Goal: Information Seeking & Learning: Learn about a topic

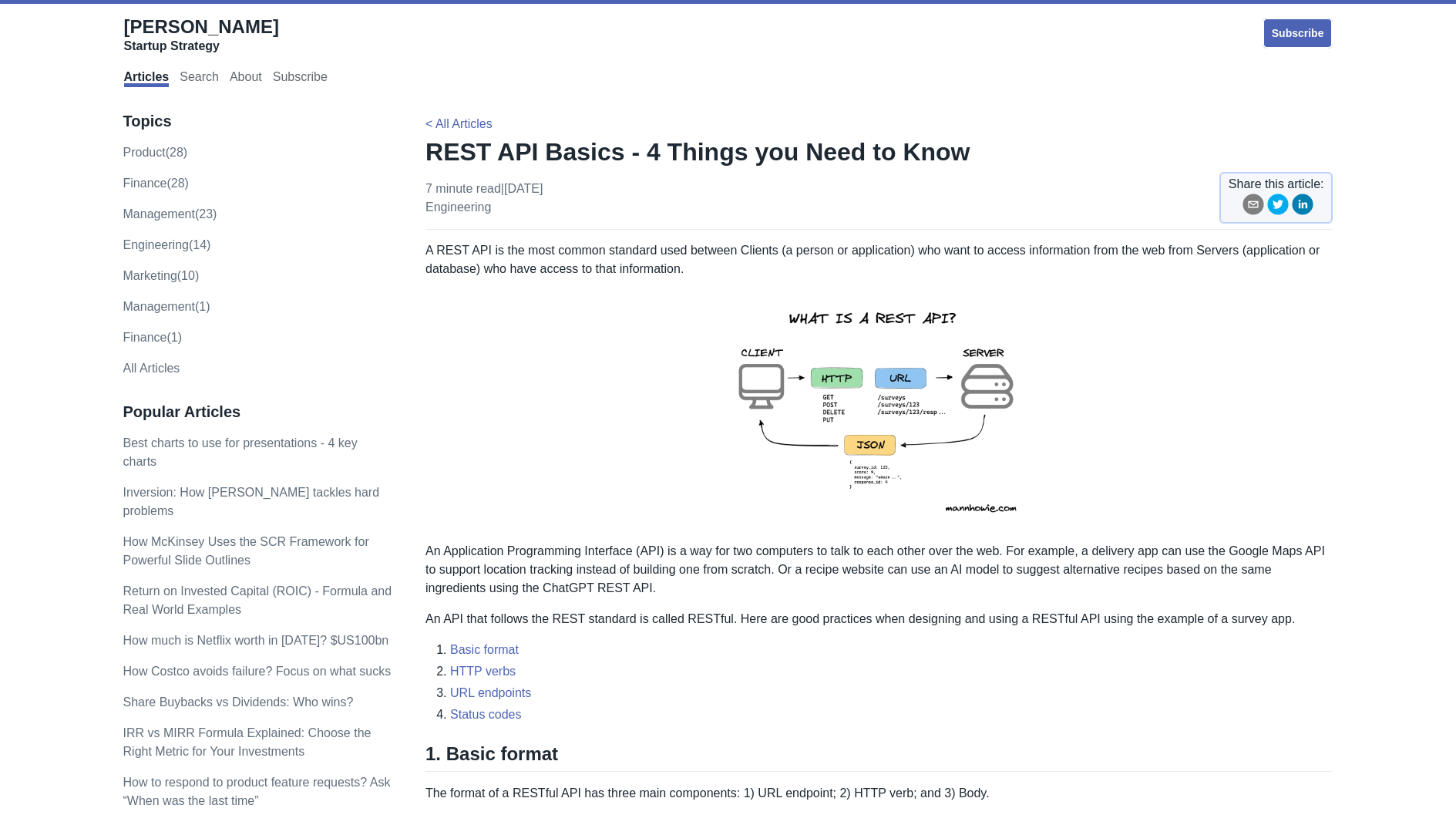
scroll to position [77, 0]
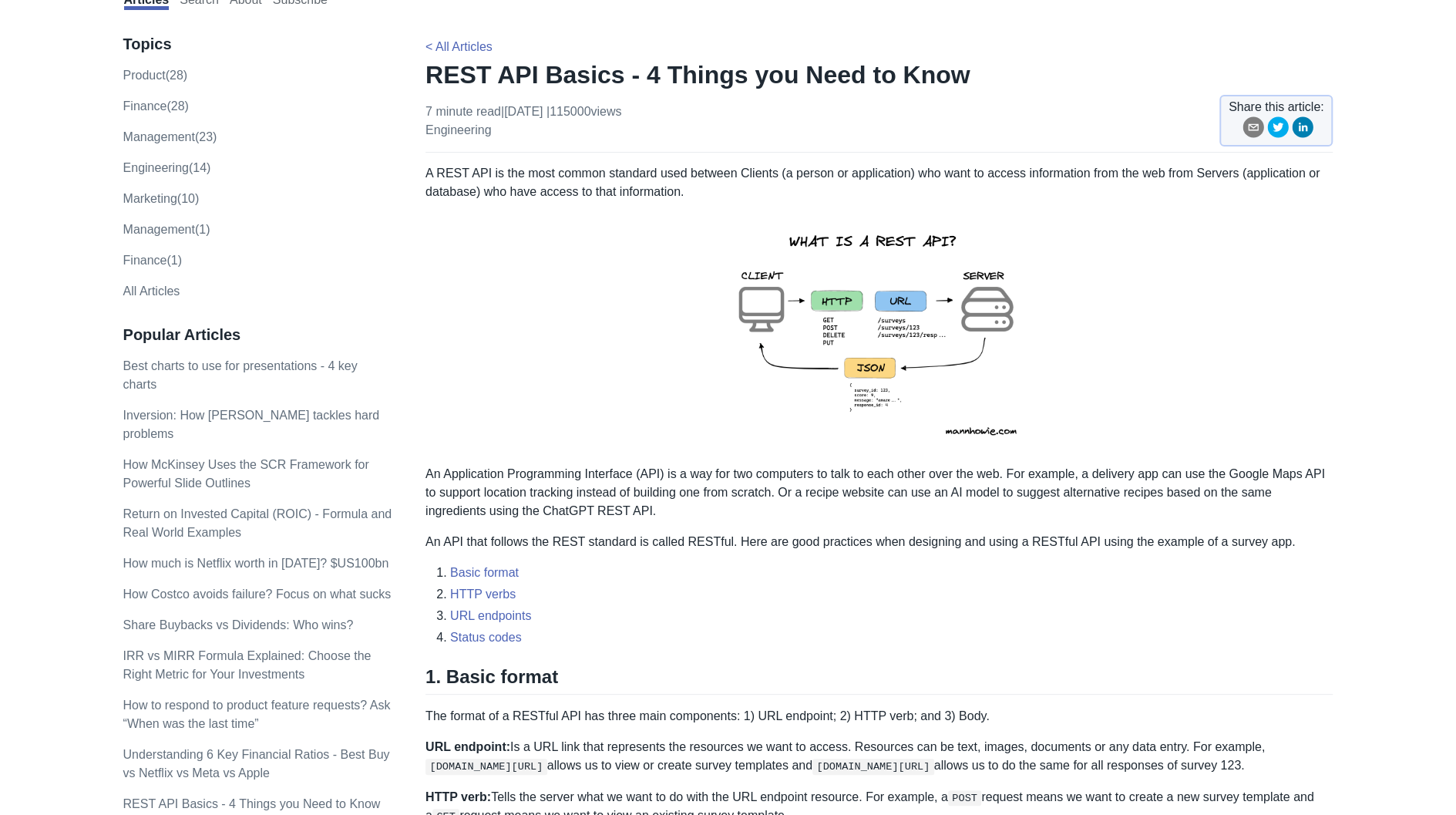
drag, startPoint x: 474, startPoint y: 73, endPoint x: 421, endPoint y: 75, distance: 53.0
click at [436, 79] on h1 "REST API Basics - 4 Things you Need to Know" at bounding box center [879, 75] width 908 height 31
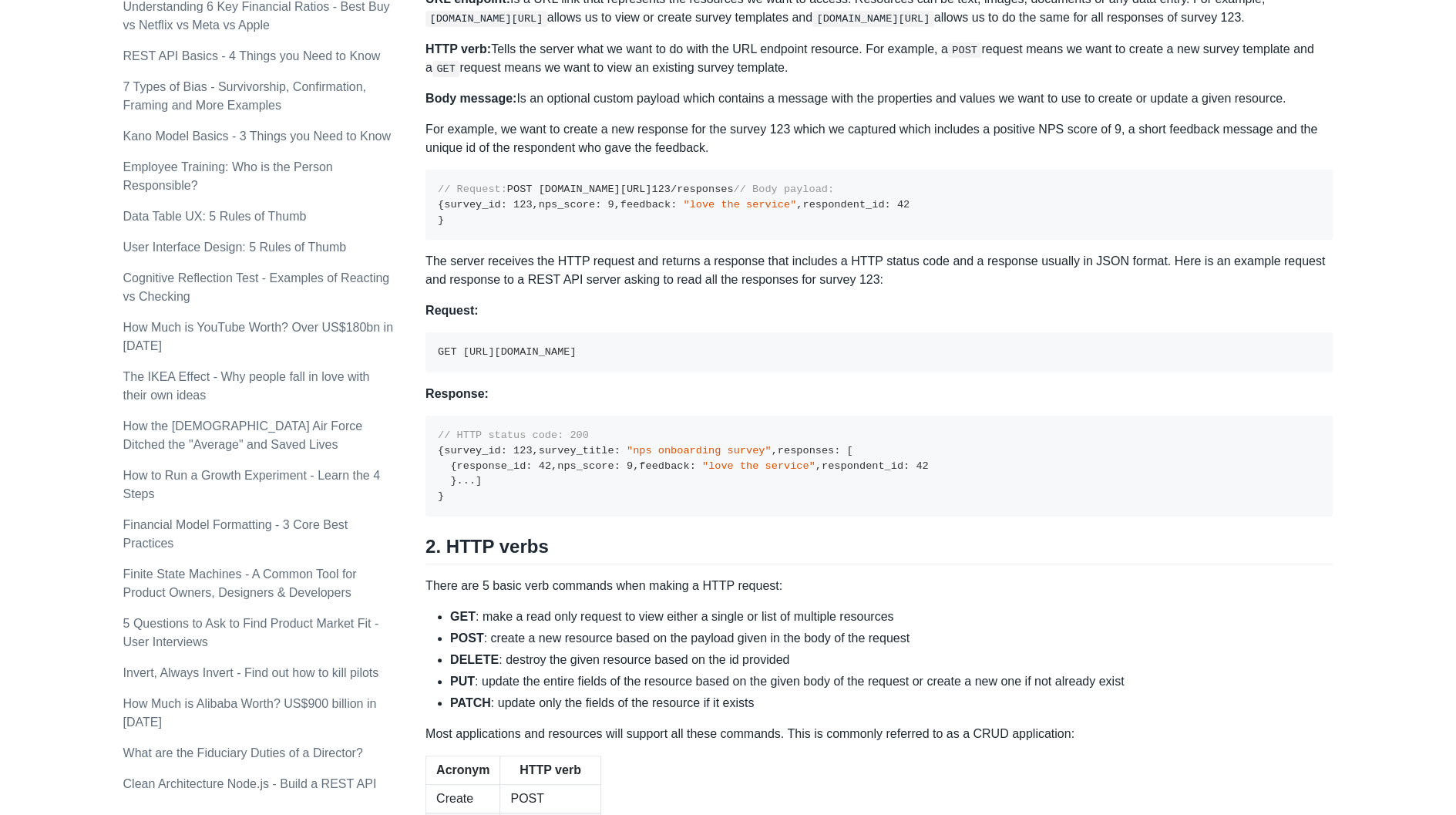
scroll to position [848, 0]
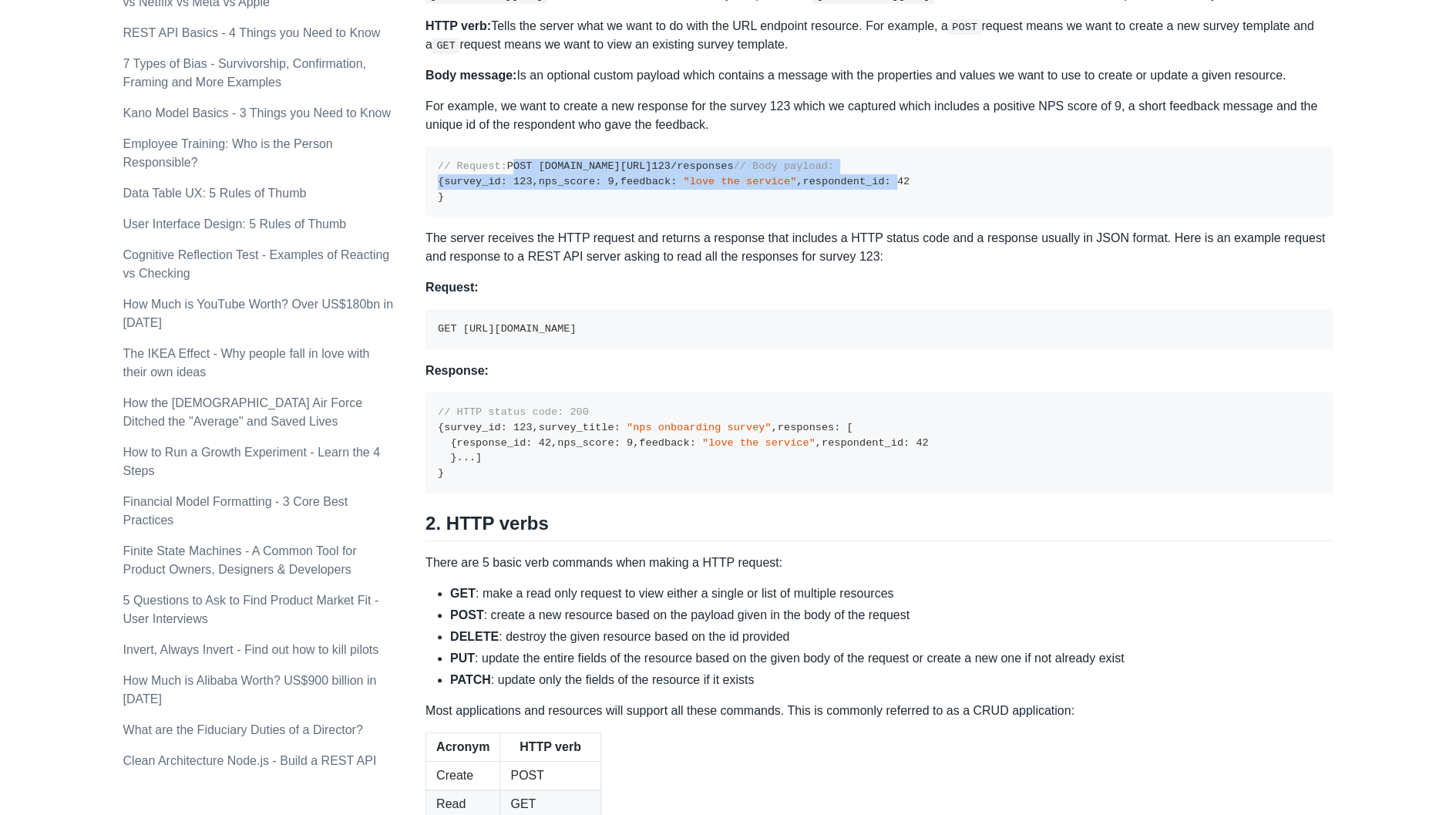
drag, startPoint x: 436, startPoint y: 173, endPoint x: 535, endPoint y: 293, distance: 155.6
click at [535, 217] on pre "// Request: POST [DOMAIN_NAME][URL] 123 /responses // Body payload: { survey_id…" at bounding box center [879, 182] width 908 height 70
drag, startPoint x: 435, startPoint y: 177, endPoint x: 505, endPoint y: 306, distance: 146.8
click at [505, 217] on pre "// Request: POST [DOMAIN_NAME][URL] 123 /responses // Body payload: { survey_id…" at bounding box center [879, 182] width 908 height 70
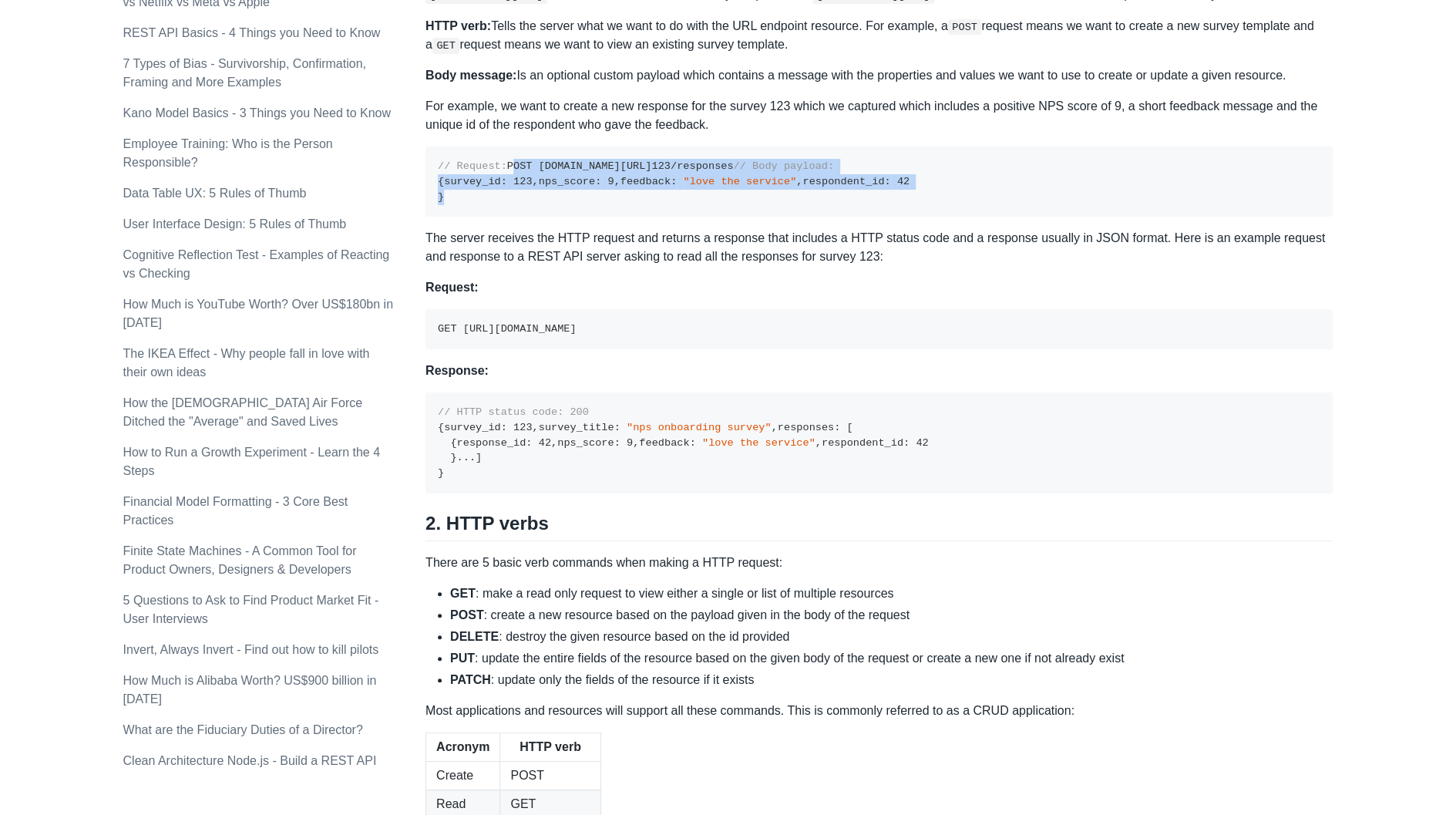
click at [505, 217] on pre "// Request: POST [DOMAIN_NAME][URL] 123 /responses // Body payload: { survey_id…" at bounding box center [879, 182] width 908 height 70
drag, startPoint x: 468, startPoint y: 180, endPoint x: 694, endPoint y: 175, distance: 226.1
click at [694, 175] on pre "// Request: POST [DOMAIN_NAME][URL] 123 /responses // Body payload: { survey_id…" at bounding box center [879, 182] width 908 height 70
drag, startPoint x: 472, startPoint y: 295, endPoint x: 433, endPoint y: 222, distance: 82.8
click at [433, 217] on pre "// Request: POST [DOMAIN_NAME][URL] 123 /responses // Body payload: { survey_id…" at bounding box center [879, 182] width 908 height 70
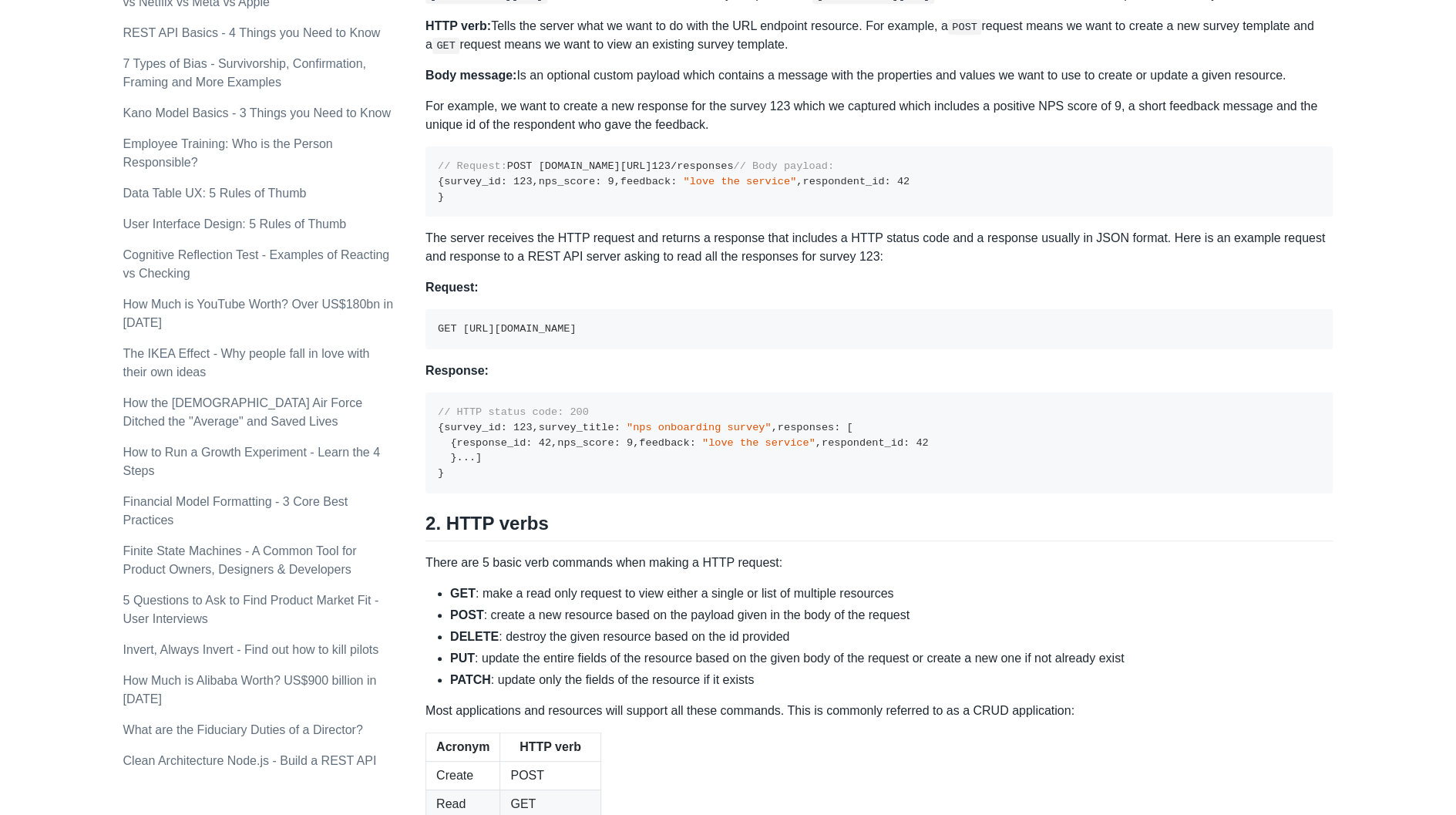
click at [454, 180] on code "// Request: POST [DOMAIN_NAME][URL] 123 /responses // Body payload: { survey_id…" at bounding box center [674, 181] width 471 height 42
drag, startPoint x: 459, startPoint y: 183, endPoint x: 439, endPoint y: 180, distance: 20.2
click at [439, 180] on code "// Request: POST [DOMAIN_NAME][URL] 123 /responses // Body payload: { survey_id…" at bounding box center [674, 181] width 471 height 42
drag, startPoint x: 451, startPoint y: 436, endPoint x: 442, endPoint y: 435, distance: 9.1
click at [442, 334] on code "GET [URL][DOMAIN_NAME]" at bounding box center [507, 328] width 138 height 11
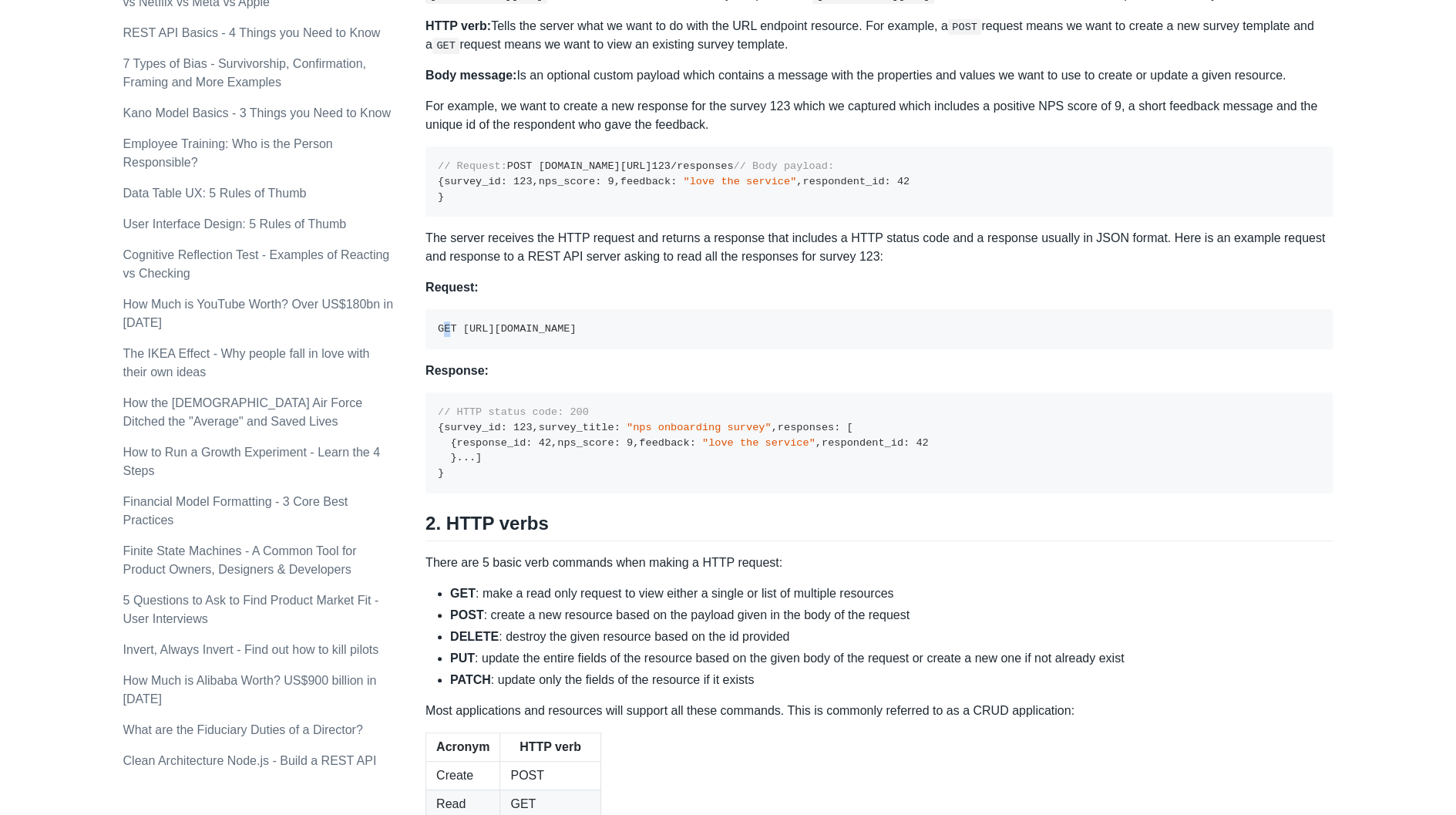
click at [442, 334] on code "GET [URL][DOMAIN_NAME]" at bounding box center [507, 328] width 138 height 11
drag, startPoint x: 446, startPoint y: 433, endPoint x: 438, endPoint y: 432, distance: 8.1
click at [438, 334] on code "GET [URL][DOMAIN_NAME]" at bounding box center [507, 328] width 138 height 11
drag, startPoint x: 427, startPoint y: 254, endPoint x: 439, endPoint y: 223, distance: 33.2
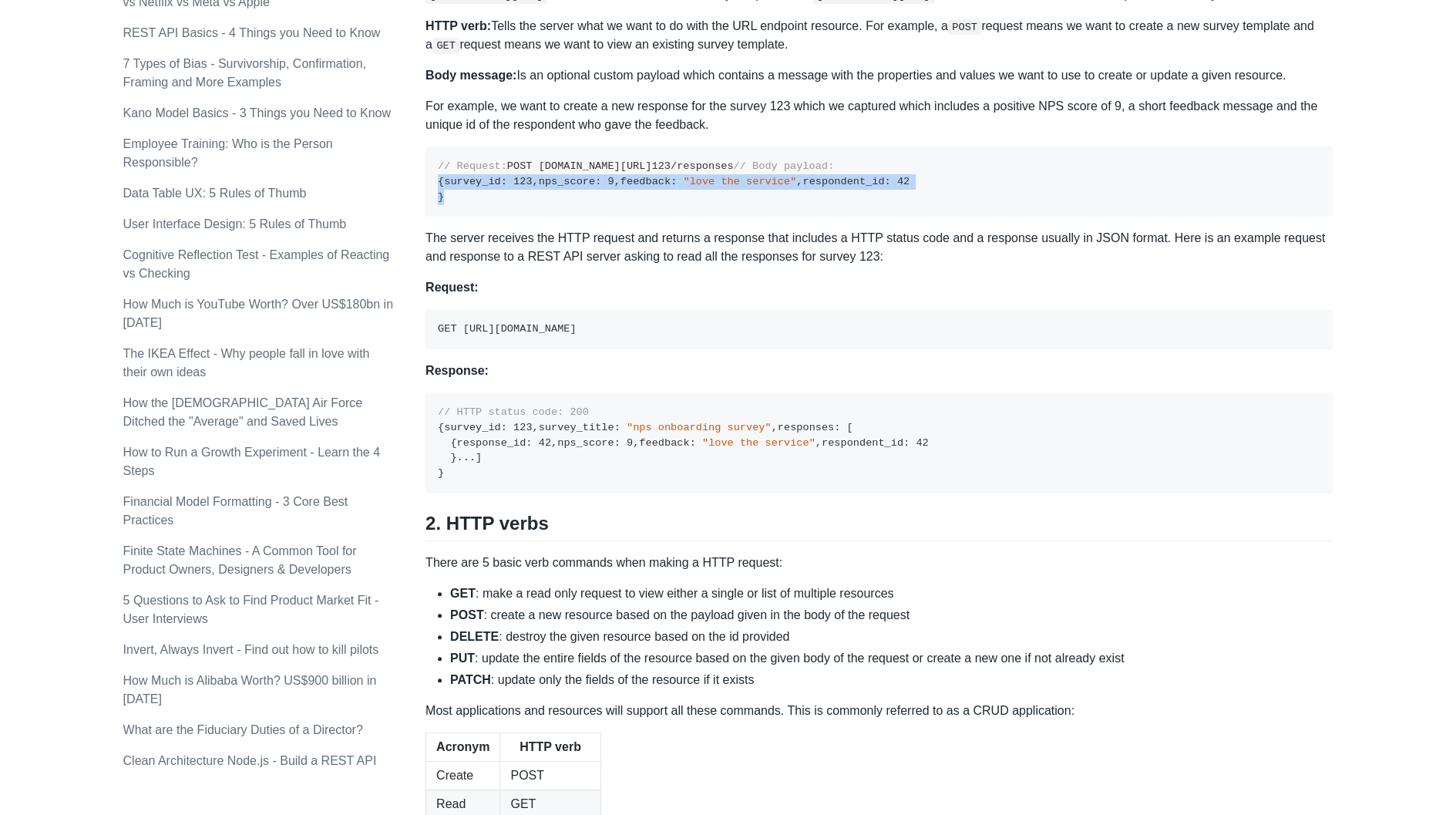
click at [439, 217] on pre "// Request: POST [DOMAIN_NAME][URL] 123 /responses // Body payload: { survey_id…" at bounding box center [879, 182] width 908 height 70
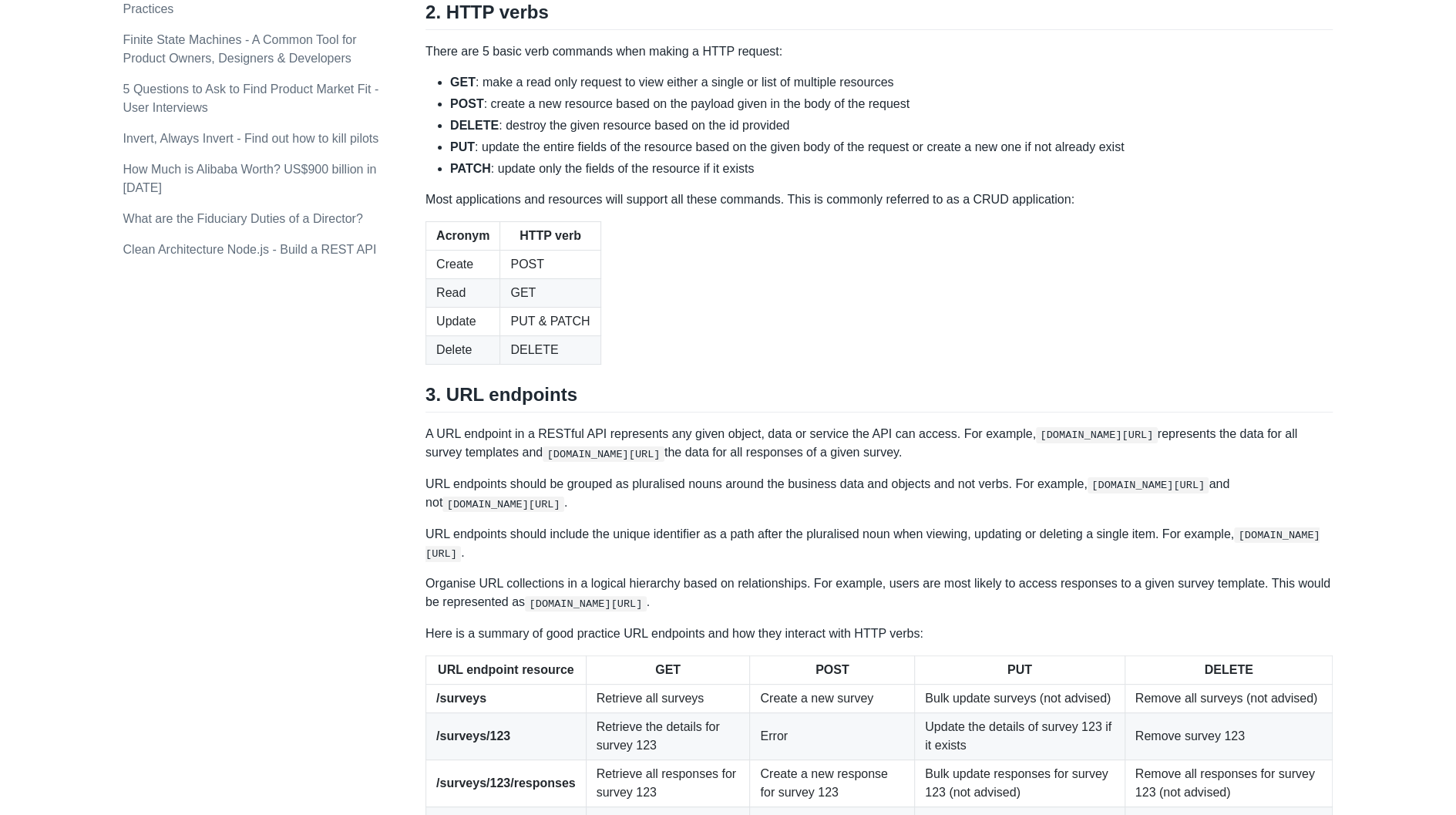
scroll to position [1388, 0]
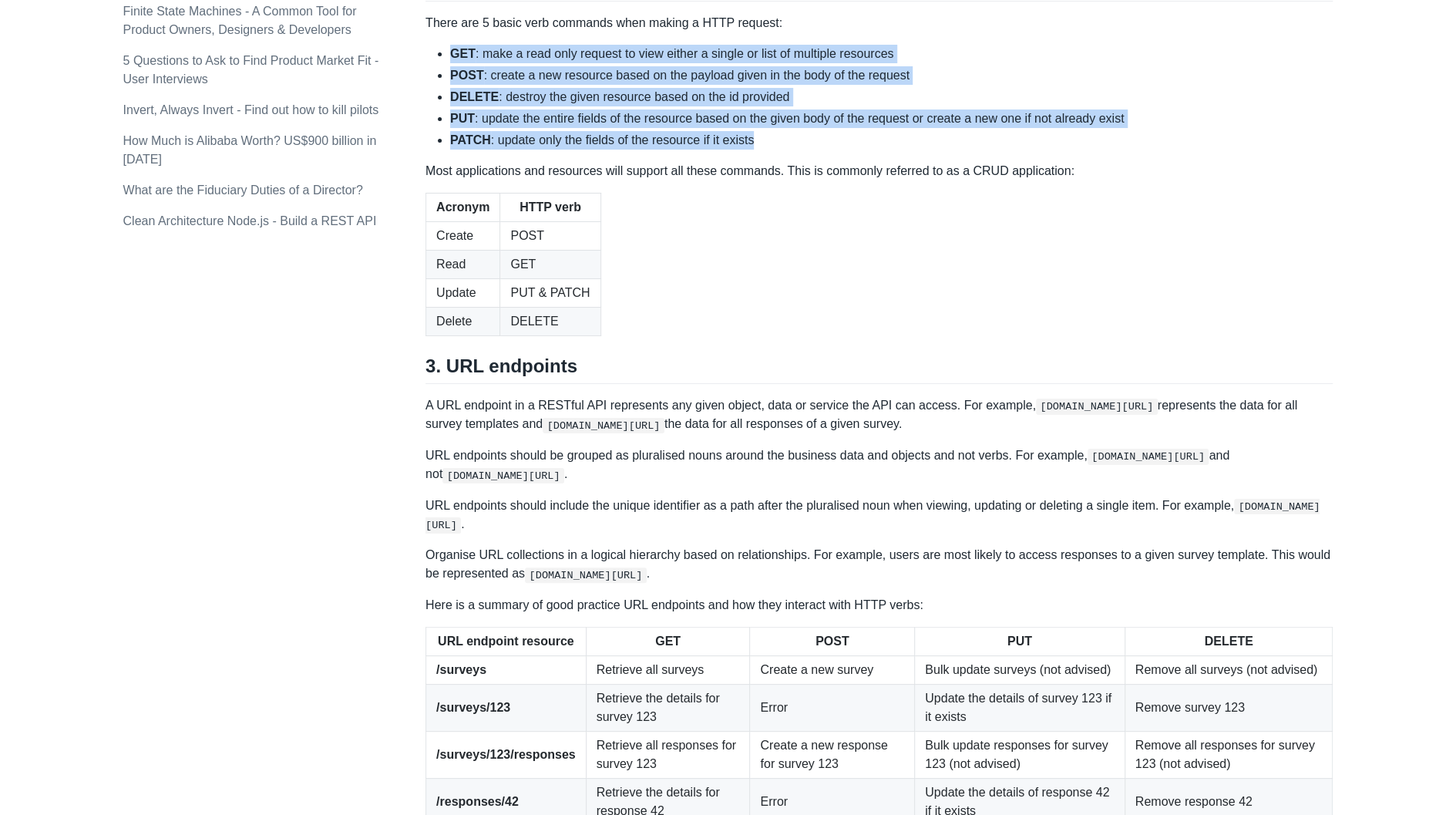
drag, startPoint x: 438, startPoint y: 289, endPoint x: 771, endPoint y: 374, distance: 343.7
click at [771, 150] on ul "GET : make a read only request to view either a single or list of multiple reso…" at bounding box center [879, 97] width 908 height 105
click at [771, 150] on li "PATCH : update only the fields of the resource if it exists" at bounding box center [892, 140] width 882 height 19
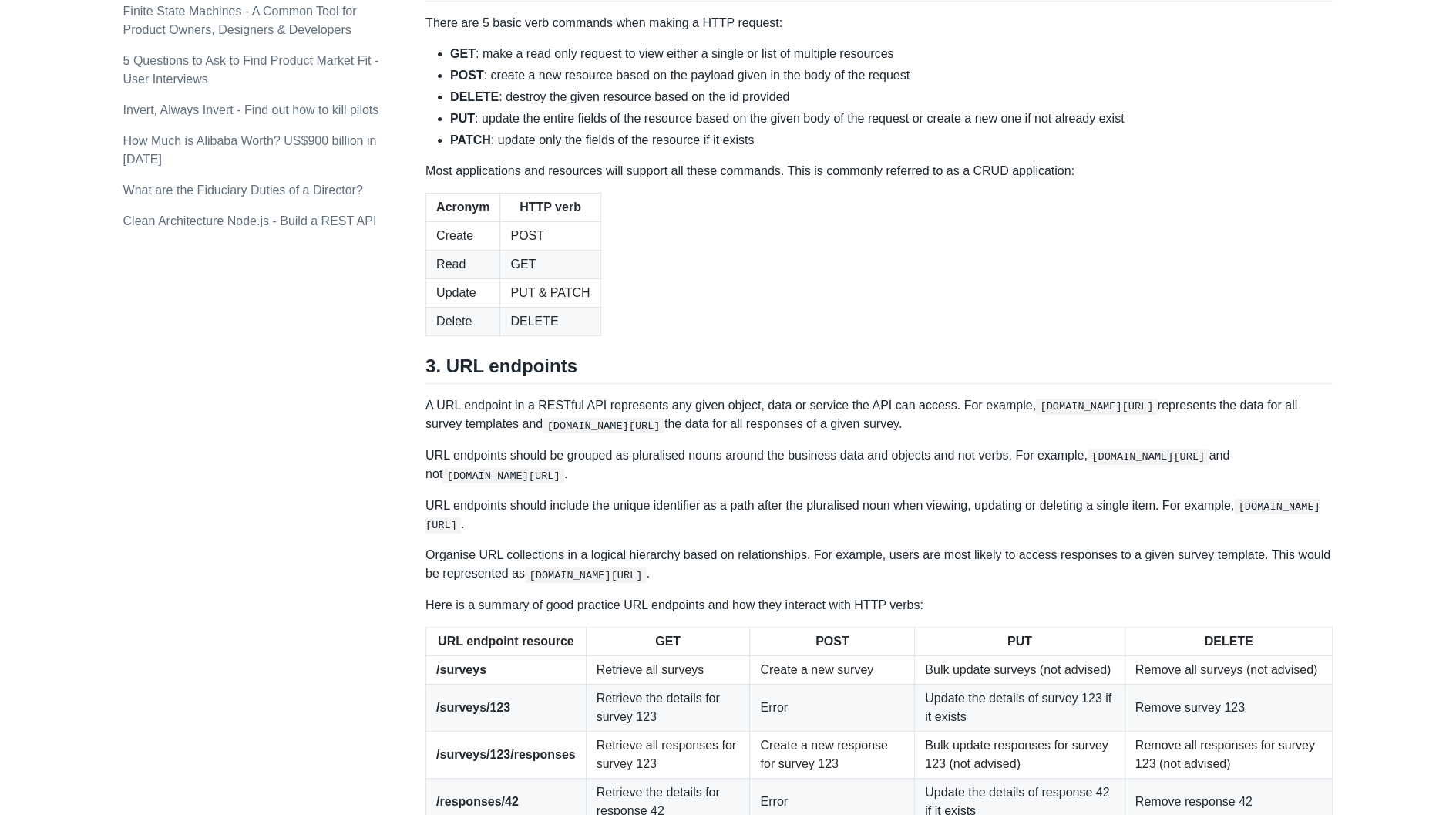
click at [454, 61] on strong "GET" at bounding box center [463, 54] width 26 height 13
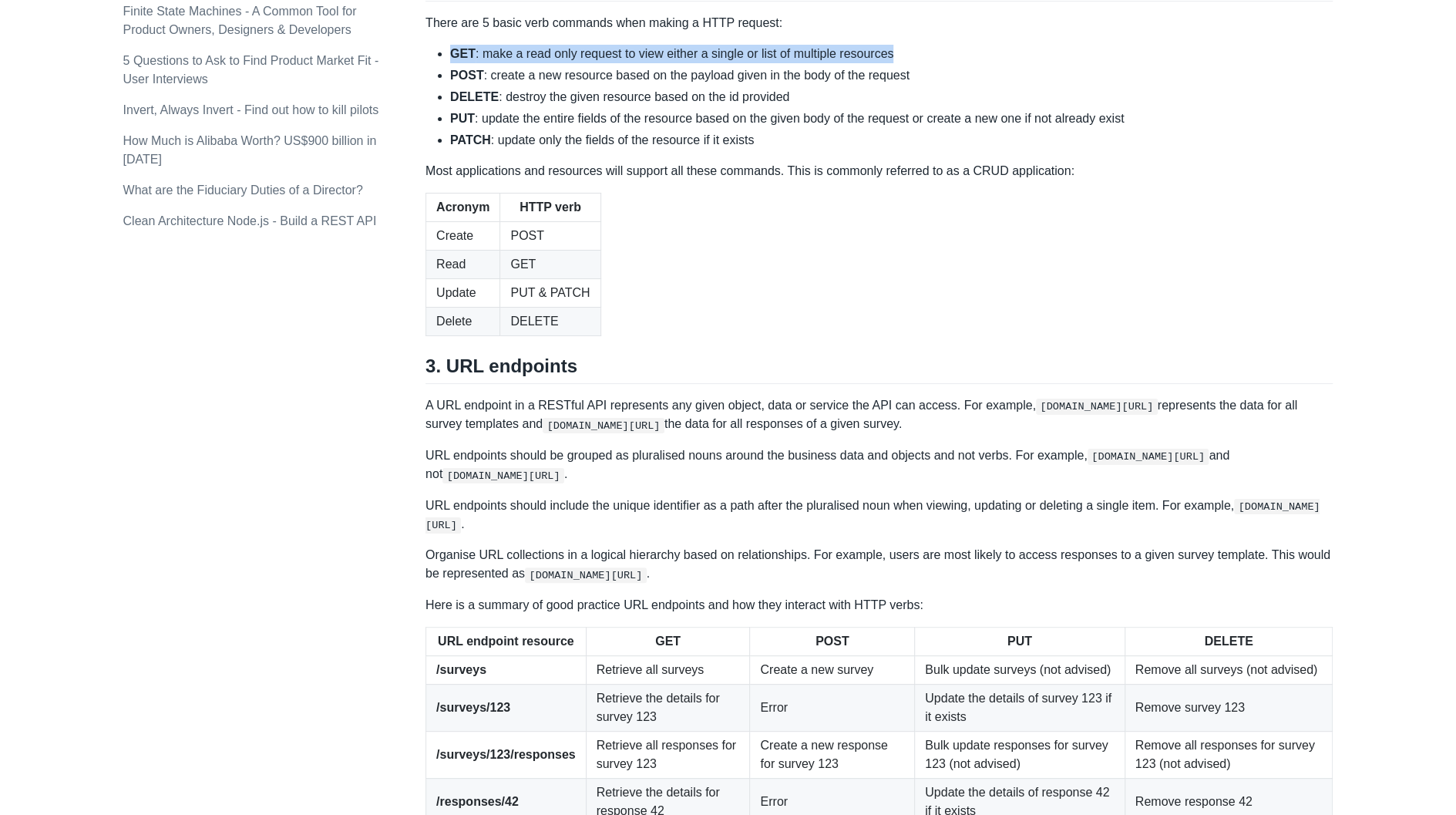
click at [454, 61] on strong "GET" at bounding box center [463, 54] width 26 height 13
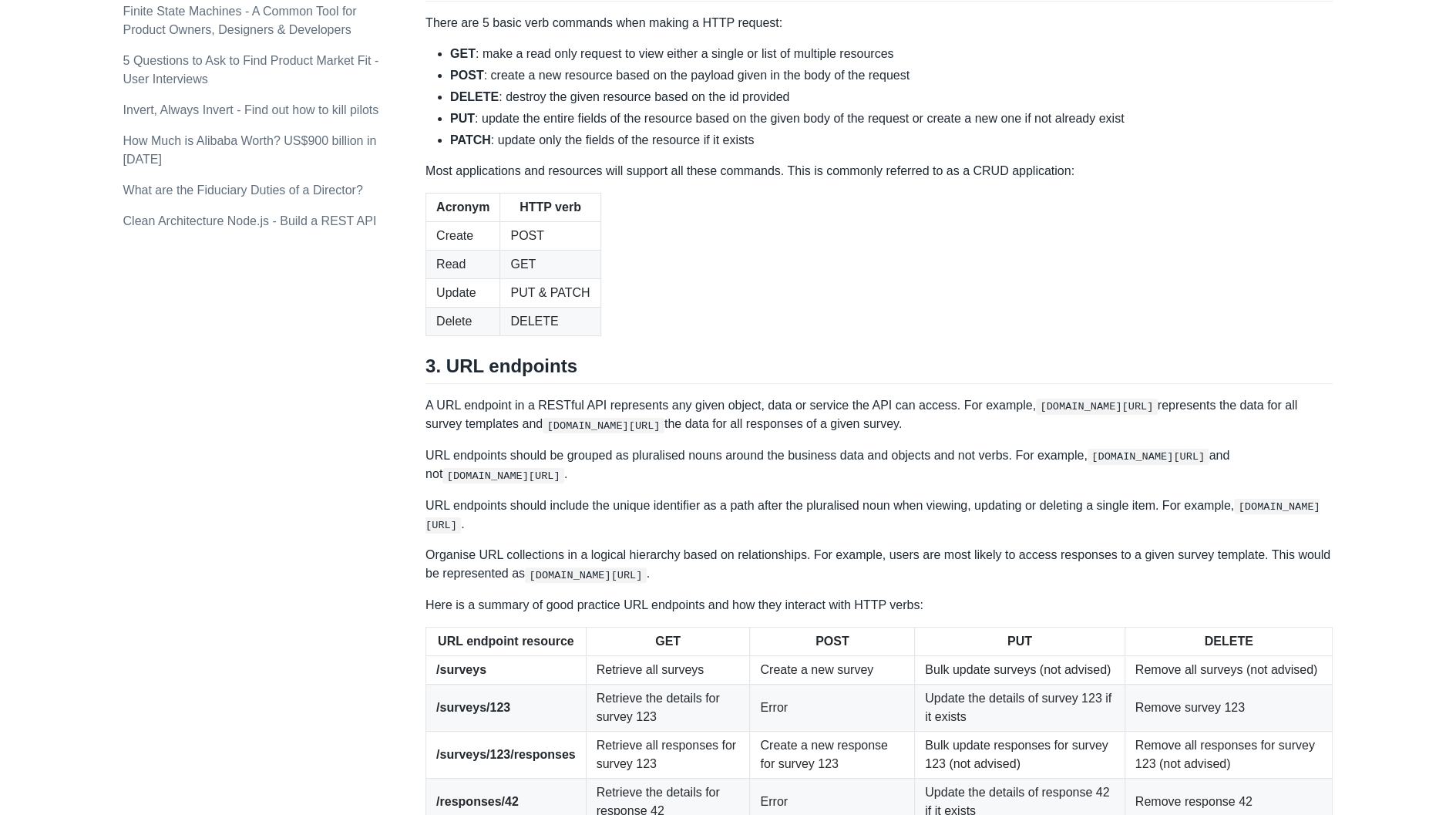
click at [458, 81] on strong "POST" at bounding box center [468, 75] width 34 height 13
click at [466, 103] on strong "DELETE" at bounding box center [474, 97] width 48 height 13
click at [467, 103] on strong "DELETE" at bounding box center [474, 97] width 48 height 13
click at [461, 125] on strong "PUT" at bounding box center [463, 118] width 25 height 13
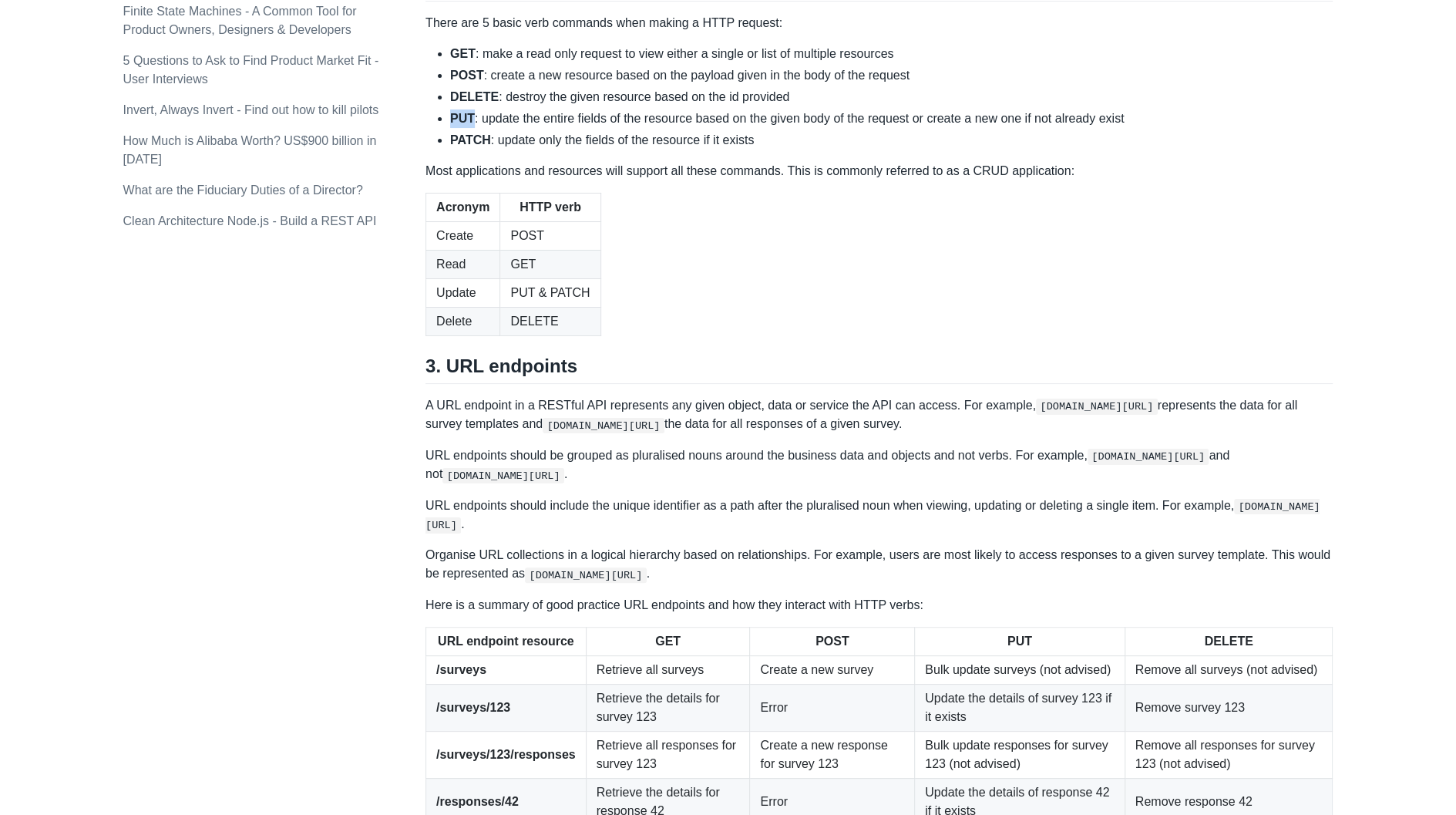
click at [461, 125] on strong "PUT" at bounding box center [463, 118] width 25 height 13
click at [467, 147] on strong "PATCH" at bounding box center [471, 140] width 41 height 13
click at [471, 125] on strong "PUT" at bounding box center [463, 118] width 25 height 13
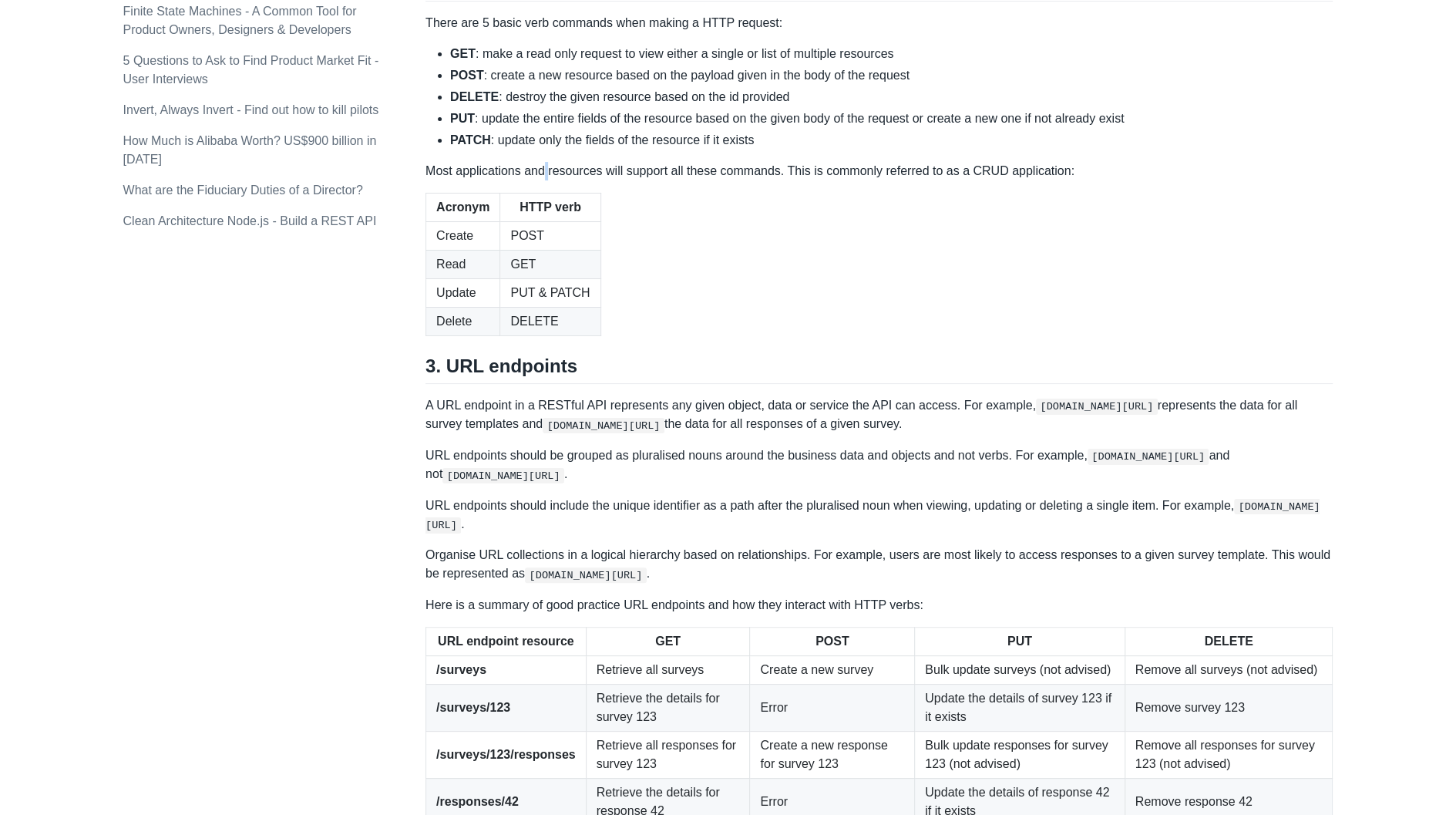
click at [549, 181] on p "Most applications and resources will support all these commands. This is common…" at bounding box center [879, 171] width 908 height 19
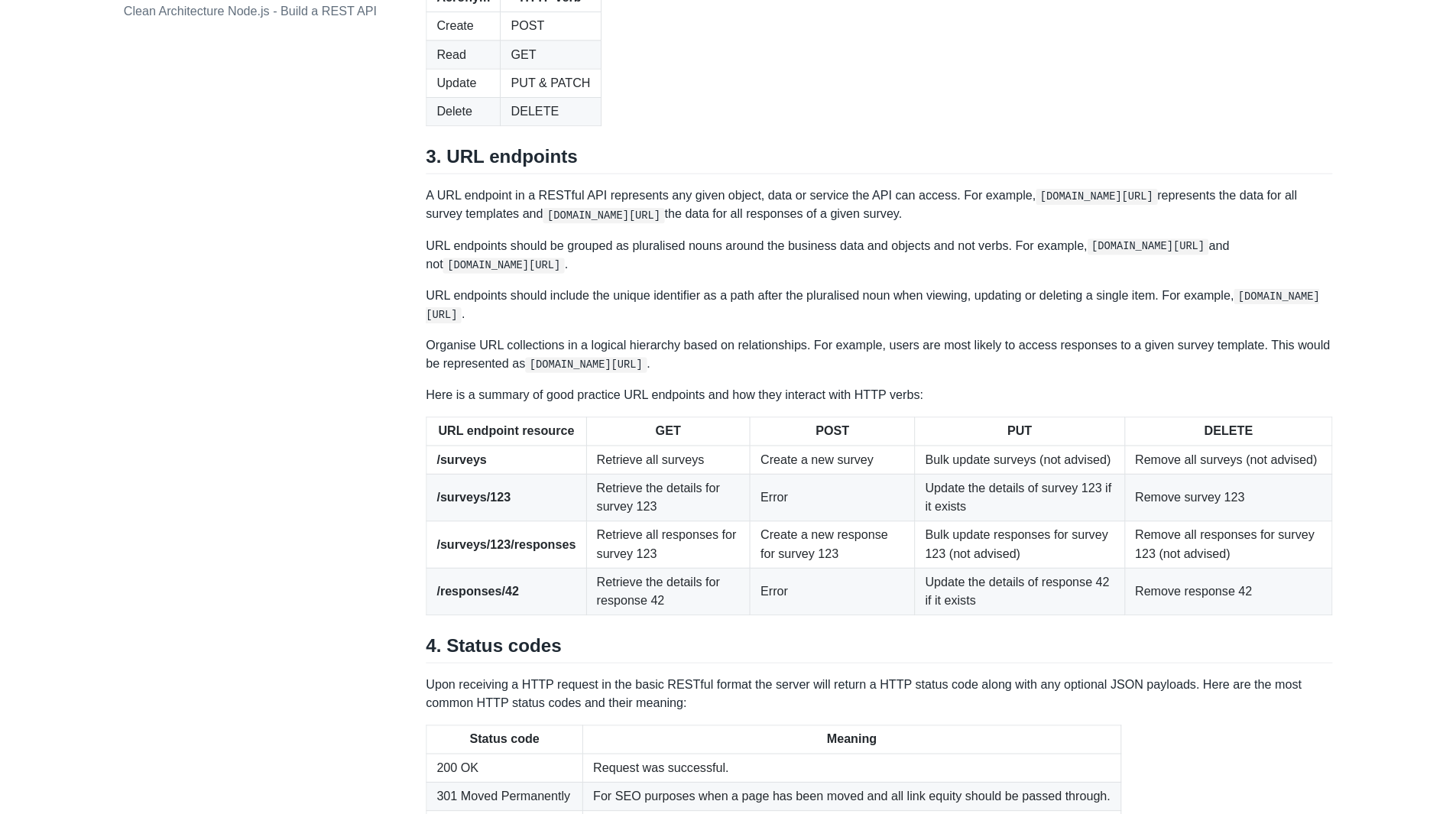
scroll to position [1605, 0]
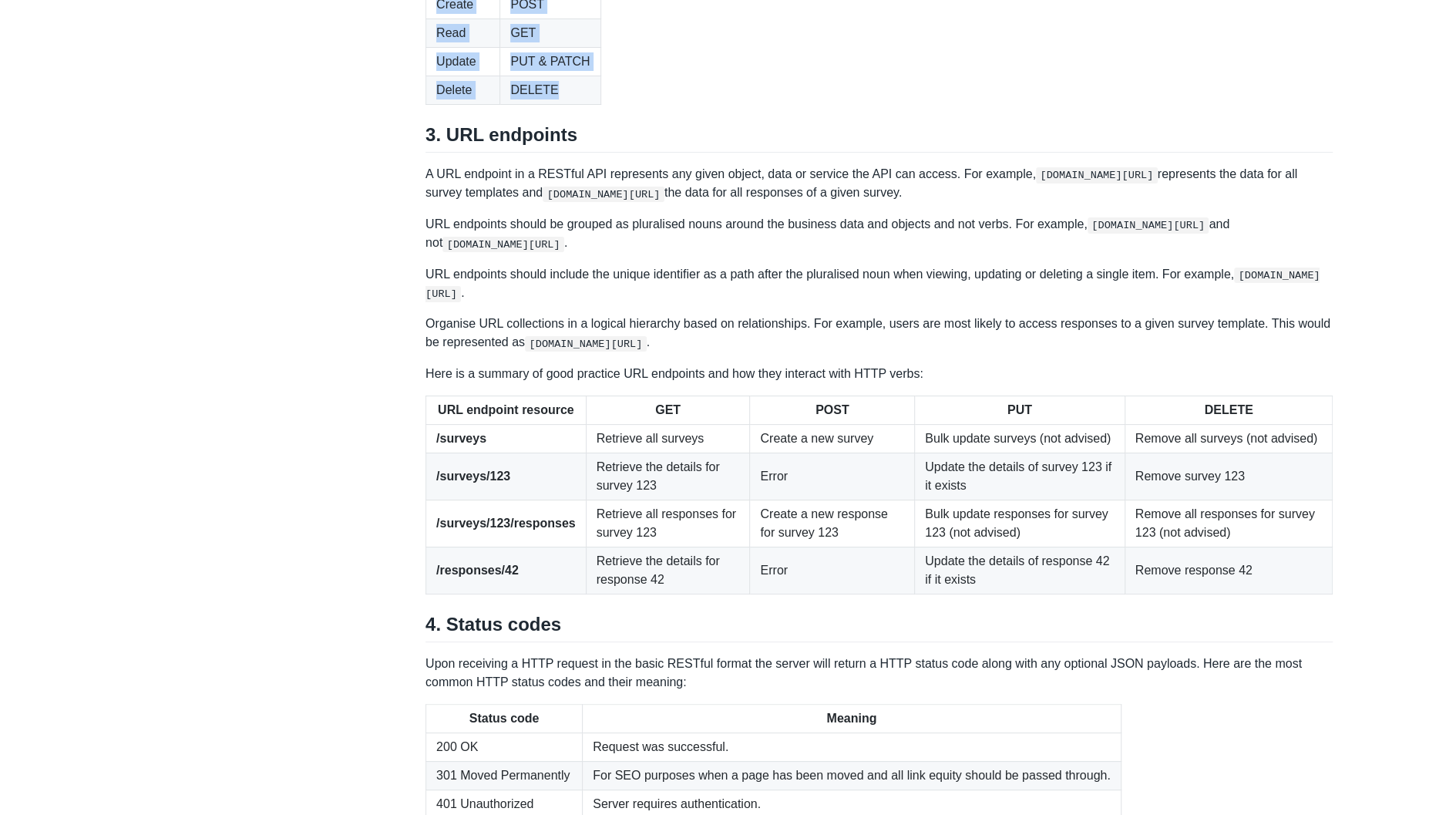
drag, startPoint x: 442, startPoint y: 220, endPoint x: 577, endPoint y: 318, distance: 166.8
click at [577, 105] on table "Acronym HTTP verb Create POST Read GET Update PUT & PATCH Delete DELETE" at bounding box center [879, 32] width 908 height 143
click at [577, 104] on td "DELETE" at bounding box center [551, 90] width 100 height 28
drag, startPoint x: 577, startPoint y: 318, endPoint x: 434, endPoint y: 218, distance: 174.5
click at [434, 105] on table "Acronym HTTP verb Create POST Read GET Update PUT & PATCH Delete DELETE" at bounding box center [879, 32] width 908 height 143
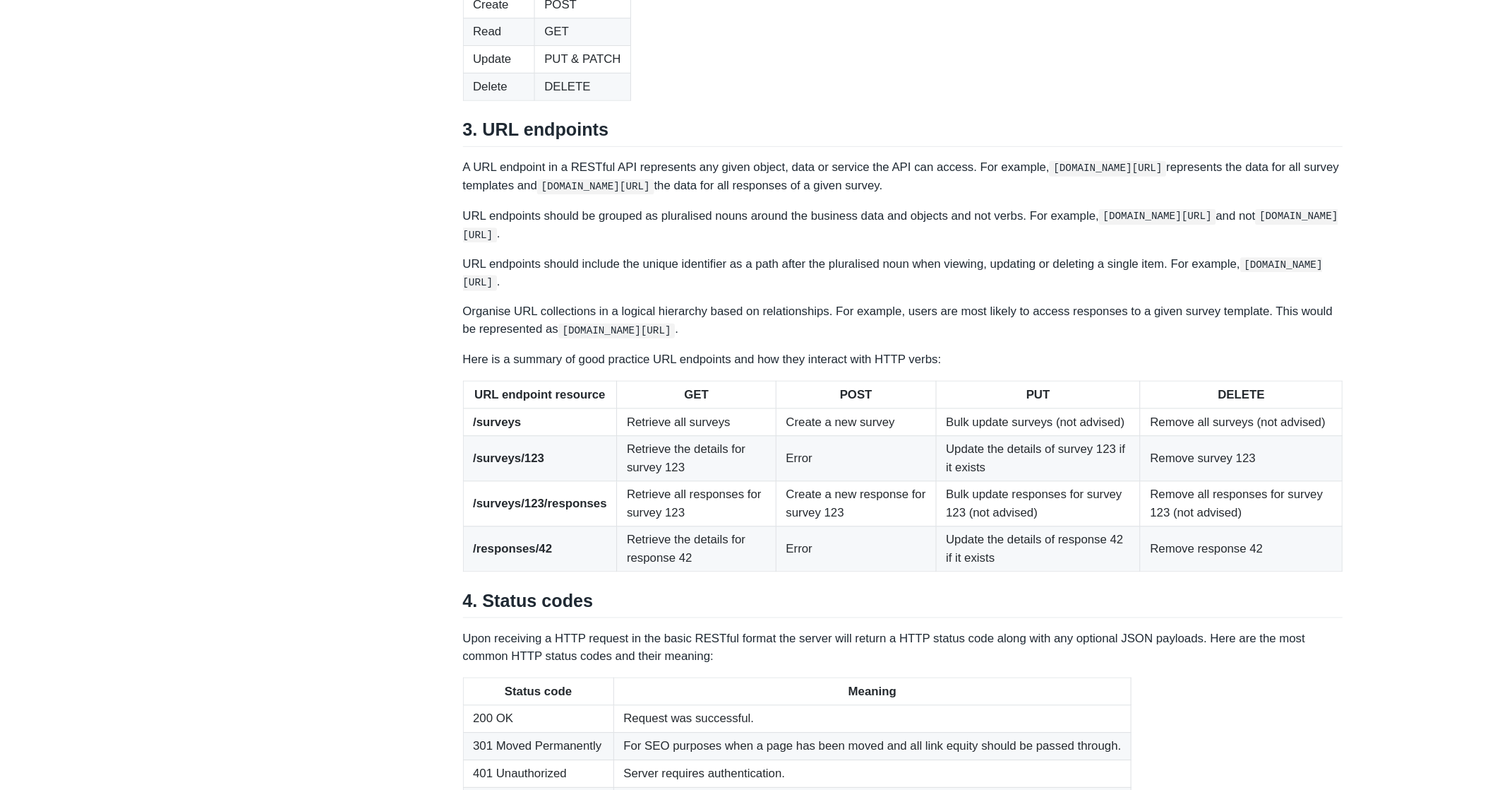
scroll to position [1466, 0]
